Goal: Find contact information: Find contact information

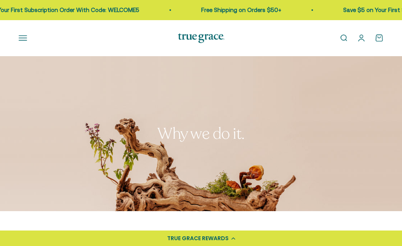
click at [364, 39] on link "Open account page" at bounding box center [361, 38] width 9 height 9
click at [380, 36] on link "Open cart 0" at bounding box center [379, 38] width 9 height 9
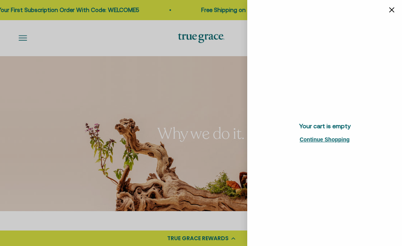
click at [392, 7] on icon "Close" at bounding box center [392, 9] width 5 height 5
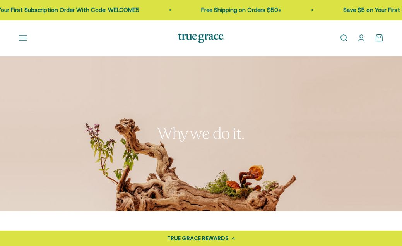
click at [21, 38] on button "Open navigation menu" at bounding box center [23, 38] width 9 height 9
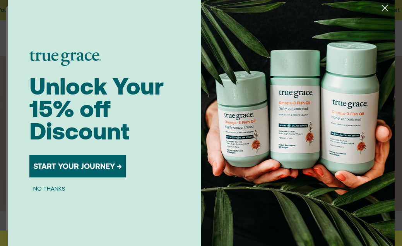
scroll to position [2, 0]
click at [55, 187] on button "NO THANKS" at bounding box center [49, 188] width 40 height 9
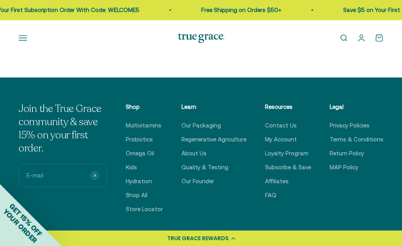
scroll to position [1513, 0]
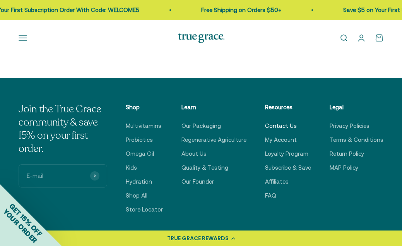
click at [284, 121] on link "Contact Us" at bounding box center [281, 125] width 32 height 9
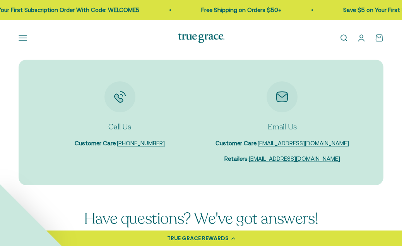
scroll to position [69, 0]
